Goal: Transaction & Acquisition: Purchase product/service

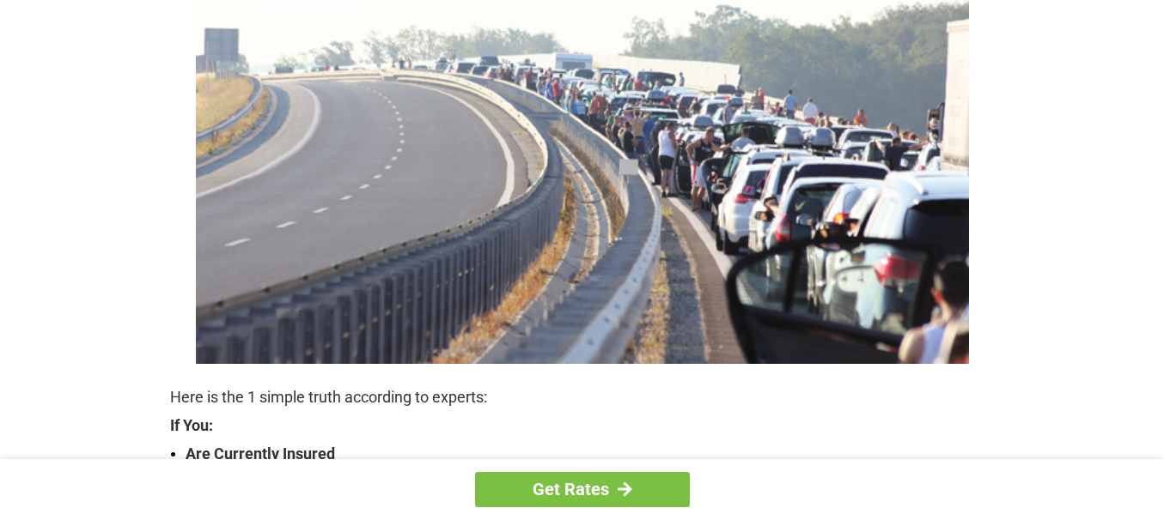
scroll to position [343, 0]
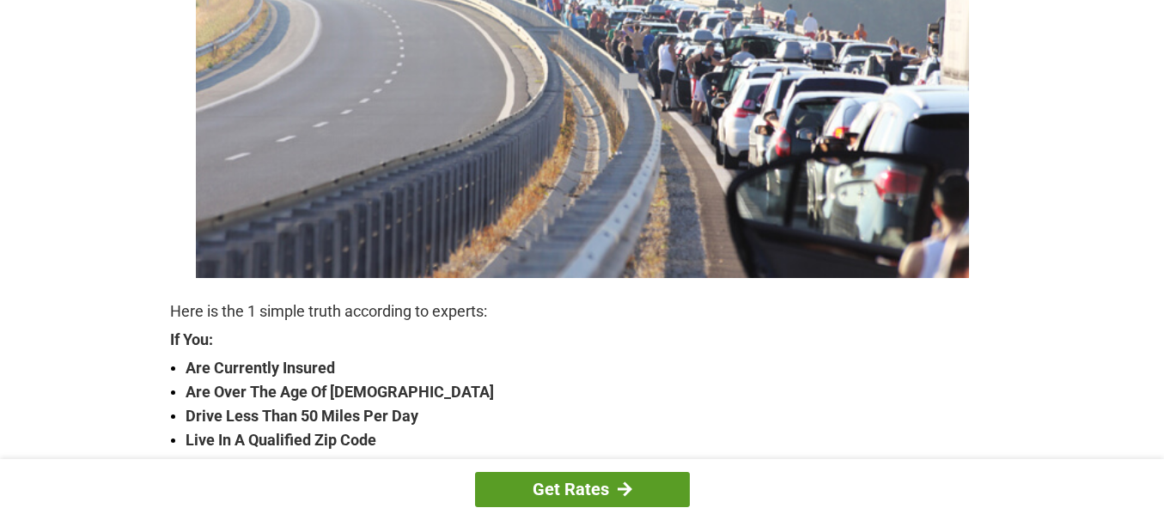
click at [581, 487] on link "Get Rates" at bounding box center [582, 489] width 215 height 35
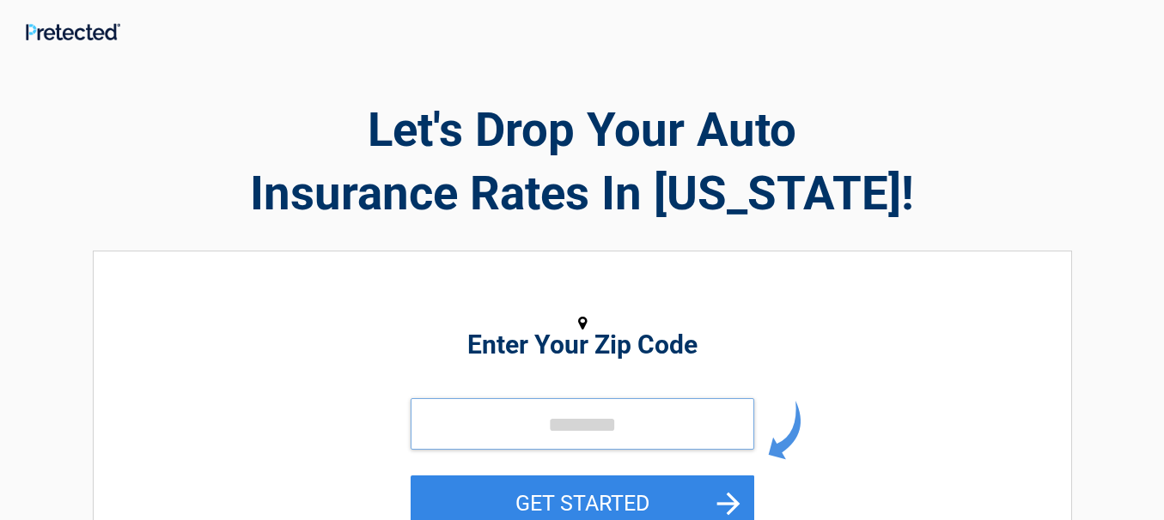
click at [532, 422] on input "tel" at bounding box center [581, 424] width 343 height 52
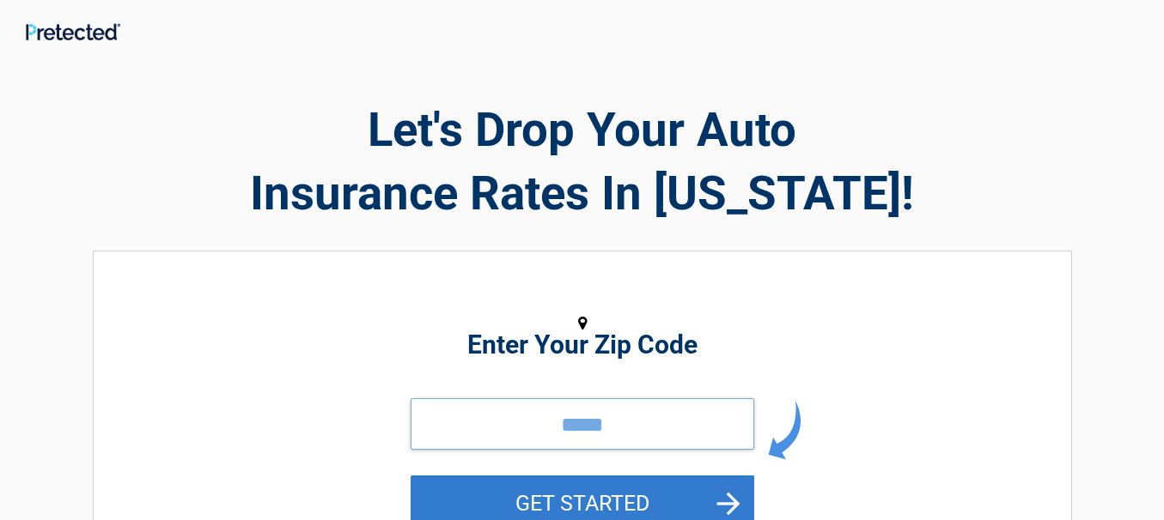
scroll to position [58, 0]
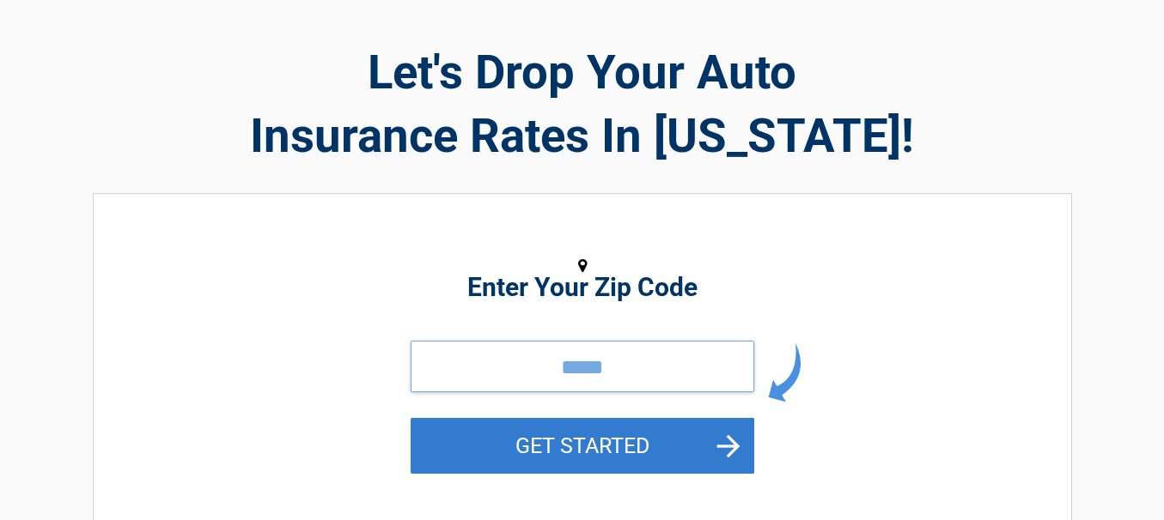
type input "*****"
click at [587, 451] on button "GET STARTED" at bounding box center [581, 446] width 343 height 56
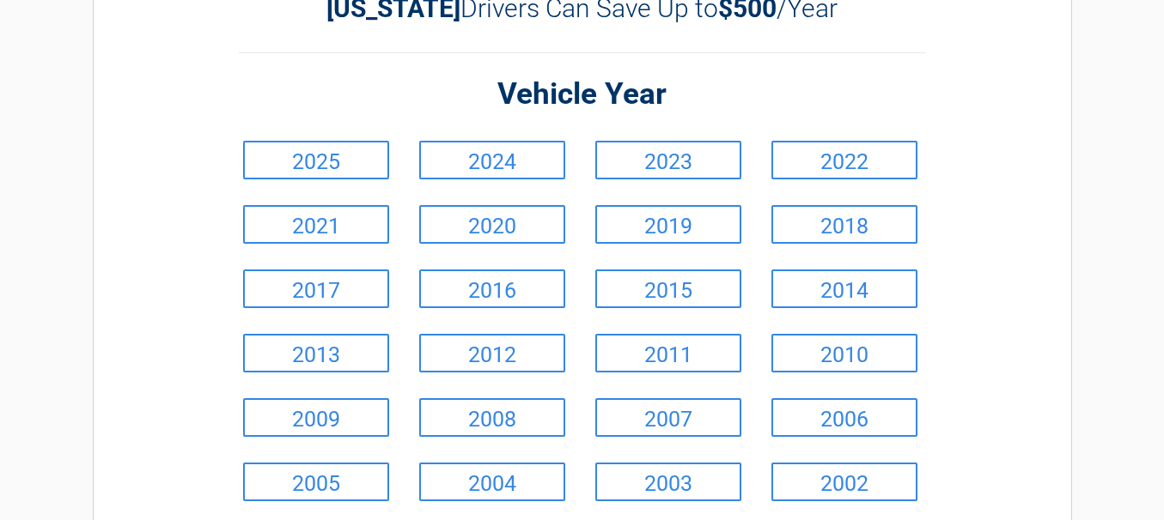
scroll to position [258, 0]
